Goal: Task Accomplishment & Management: Use online tool/utility

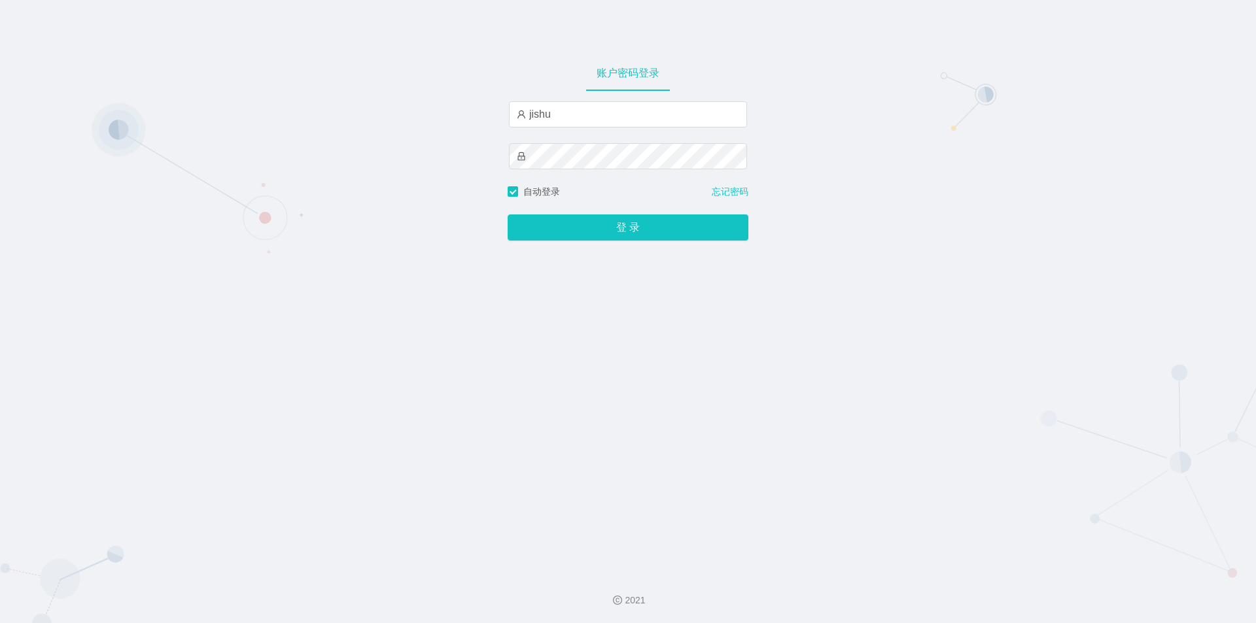
type input "jishu"
click at [628, 227] on button "登 录" at bounding box center [628, 228] width 241 height 26
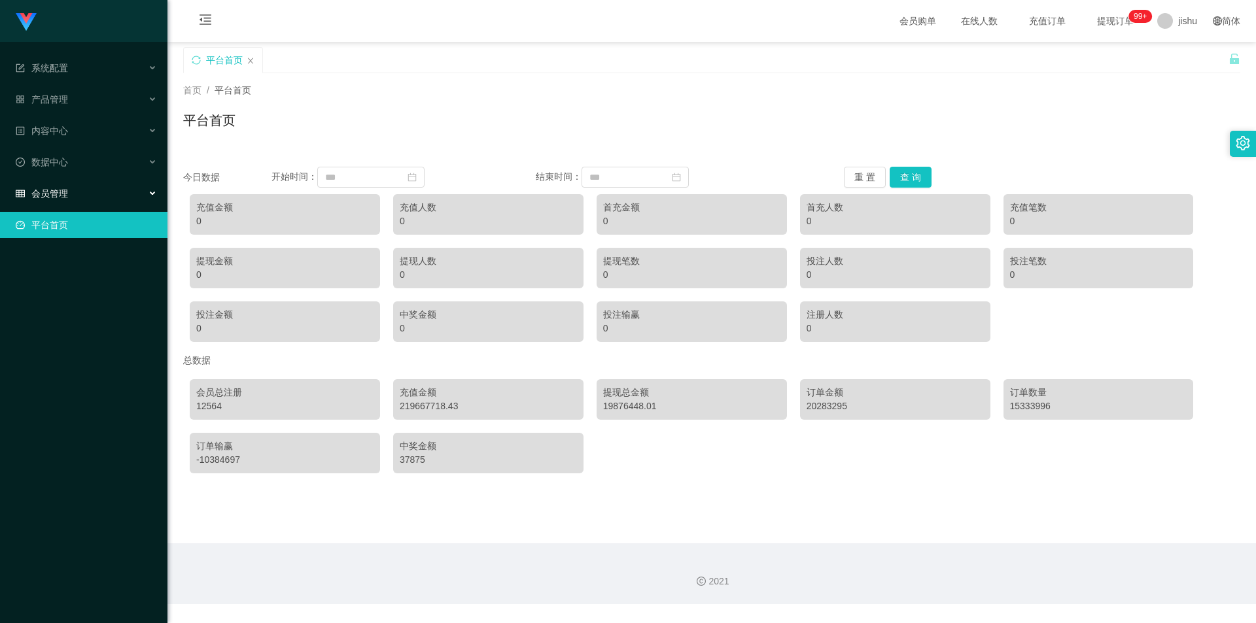
click at [70, 194] on div "会员管理" at bounding box center [83, 194] width 167 height 26
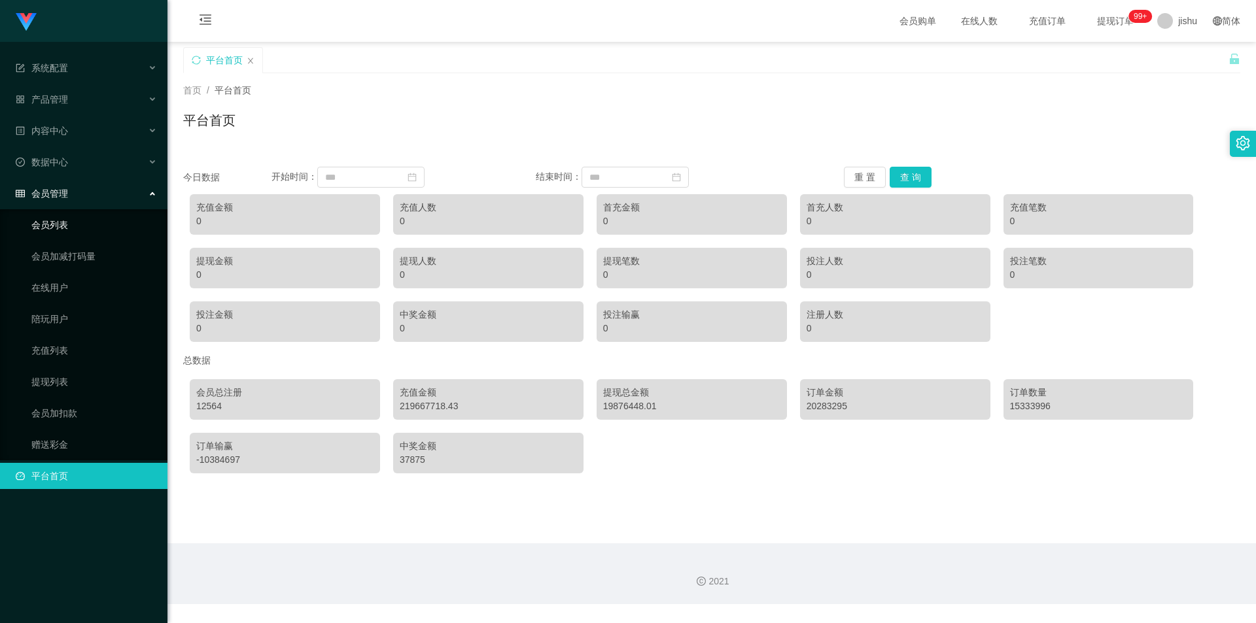
click at [63, 222] on link "会员列表" at bounding box center [94, 225] width 126 height 26
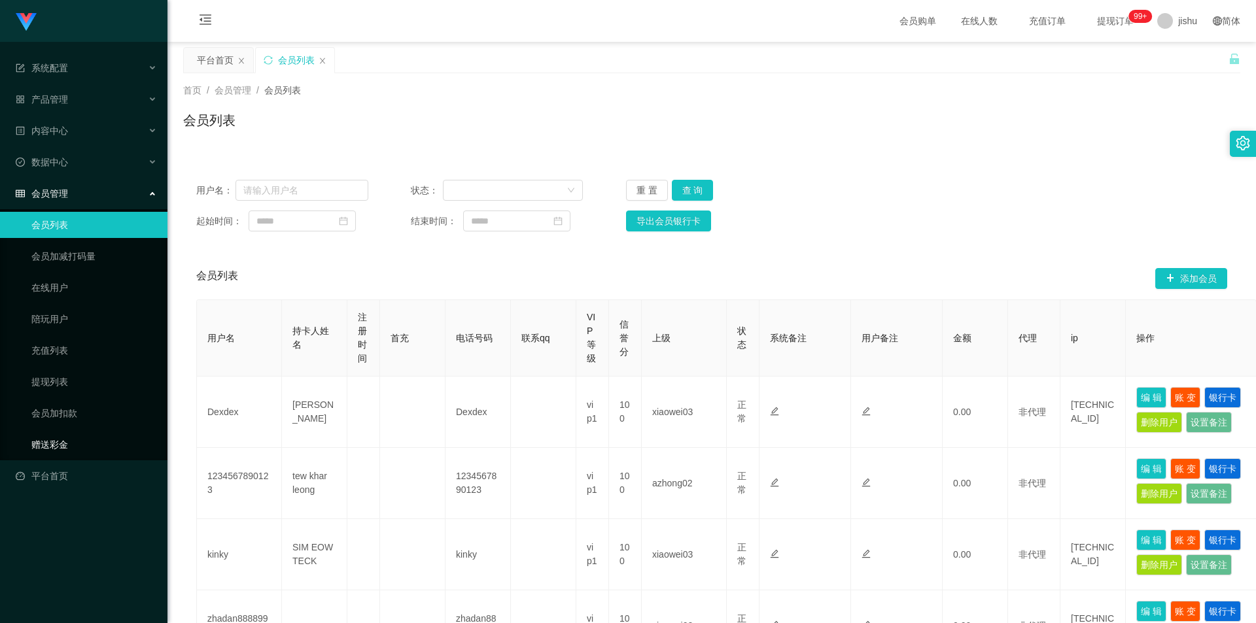
click at [52, 442] on link "赠送彩金" at bounding box center [94, 445] width 126 height 26
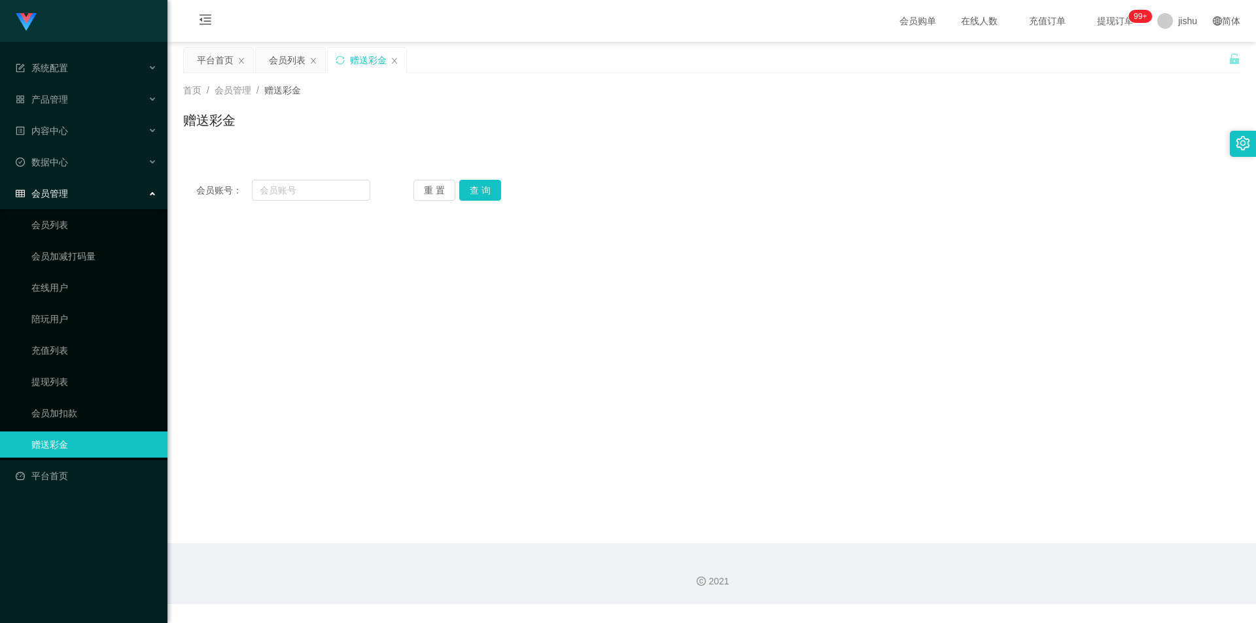
click at [874, 286] on main "关闭左侧 关闭右侧 关闭其它 刷新页面 平台首页 会员列表 赠送彩金 首页 / 会员管理 / 赠送彩金 / 赠送彩金 会员账号： 重 置 查 询 会员账号 会…" at bounding box center [711, 293] width 1089 height 502
click at [321, 191] on input "text" at bounding box center [311, 190] width 118 height 21
paste input "ceshi001"
type input "ceshi001"
click at [485, 191] on button "查 询" at bounding box center [480, 190] width 42 height 21
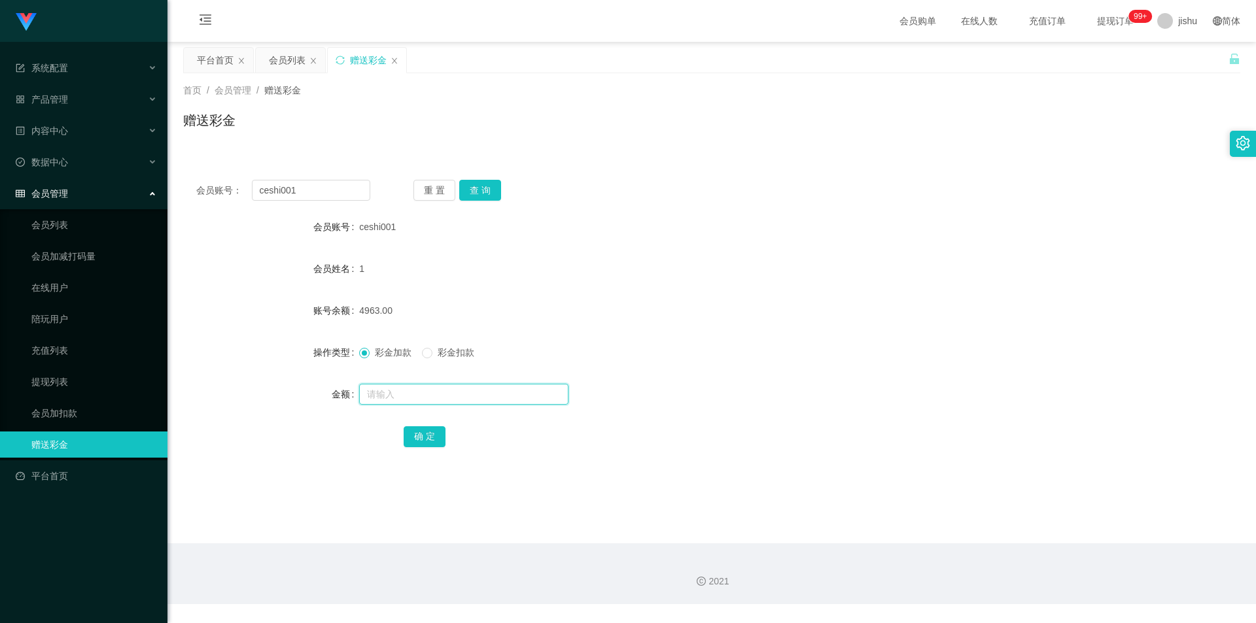
click at [406, 394] on input "text" at bounding box center [463, 394] width 209 height 21
type input "10"
click at [427, 437] on button "确 定" at bounding box center [425, 437] width 42 height 21
click at [992, 214] on div "会员账号 ceshi001" at bounding box center [711, 227] width 1057 height 26
click at [1178, 15] on span "jishu" at bounding box center [1187, 21] width 19 height 42
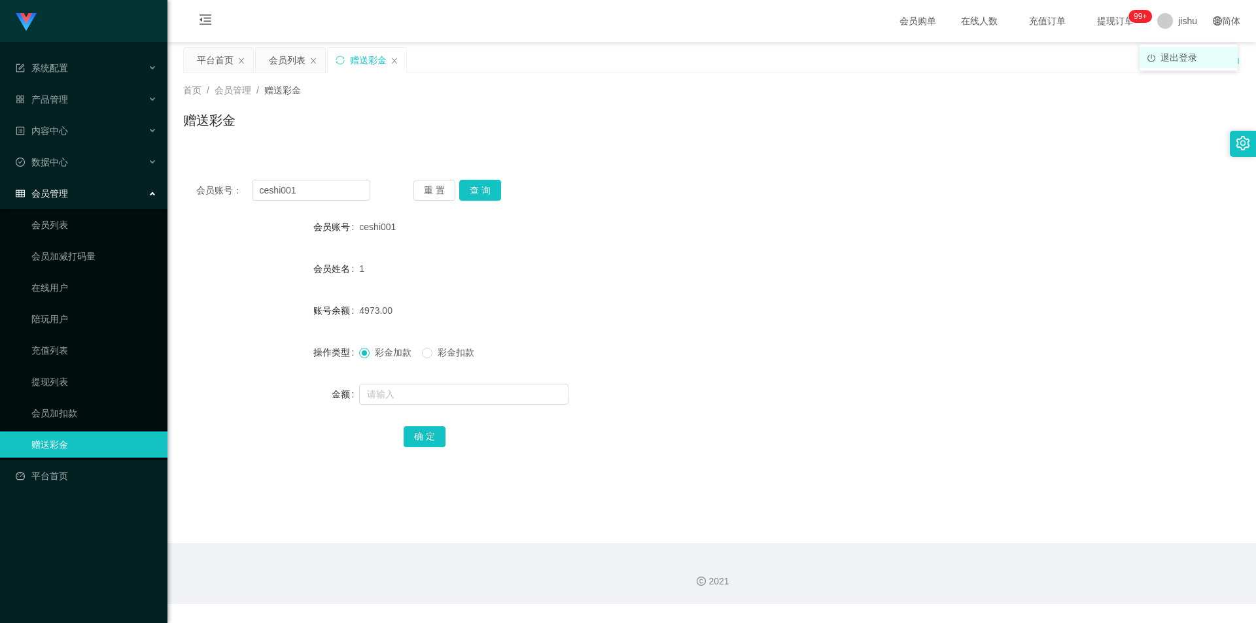
click at [1183, 67] on li "退出登录" at bounding box center [1189, 57] width 98 height 21
